Goal: Task Accomplishment & Management: Use online tool/utility

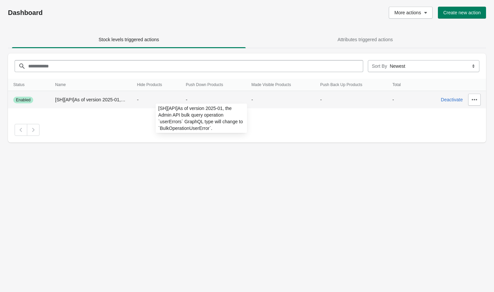
click at [96, 97] on span "[SH][API]As of version 2025-01, the Admin API bulk query operation `userErrors`…" at bounding box center [195, 99] width 280 height 5
click at [114, 100] on span "[SH][API]As of version 2025-01, the Admin API bulk query operation `userErrors`…" at bounding box center [195, 99] width 280 height 5
click at [118, 99] on span "[SH][API]As of version 2025-01, the Admin API bulk query operation `userErrors`…" at bounding box center [195, 99] width 280 height 5
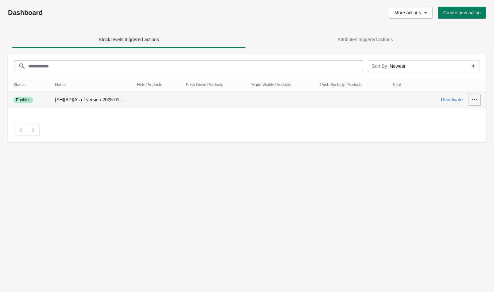
click at [472, 98] on icon "button" at bounding box center [474, 99] width 7 height 7
click at [454, 125] on button "Edit" at bounding box center [469, 130] width 35 height 14
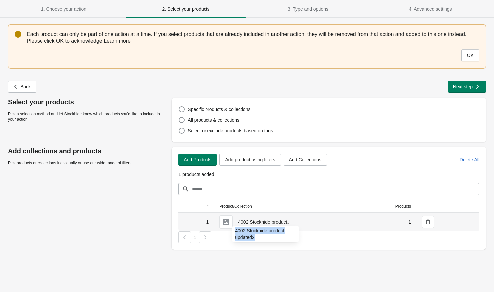
copy span "4002 Stockhide product updated2"
drag, startPoint x: 257, startPoint y: 234, endPoint x: 234, endPoint y: 229, distance: 23.1
click at [234, 229] on div "4002 Stockhide product updated2" at bounding box center [265, 235] width 77 height 23
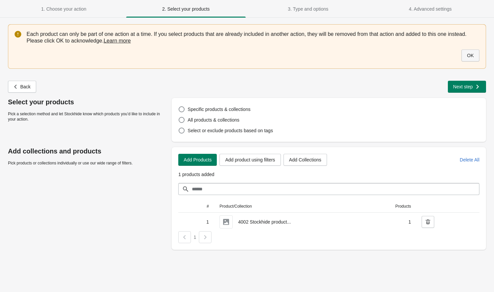
click at [472, 58] on button "OK" at bounding box center [470, 55] width 18 height 12
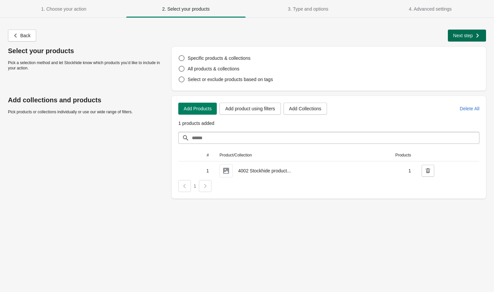
click at [469, 37] on span "Next step" at bounding box center [463, 35] width 20 height 5
select select "**********"
select select "*********"
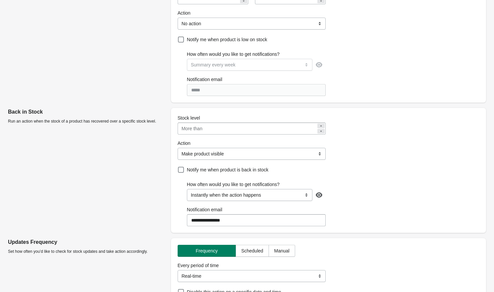
scroll to position [265, 0]
